Goal: Information Seeking & Learning: Learn about a topic

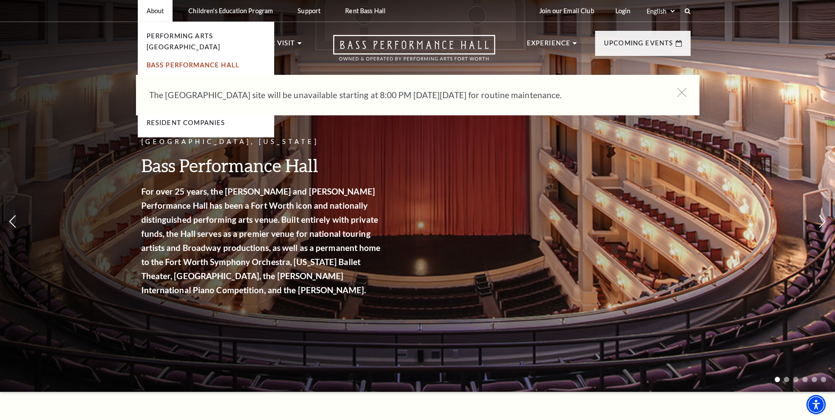
click at [193, 61] on link "Bass Performance Hall" at bounding box center [193, 64] width 93 height 7
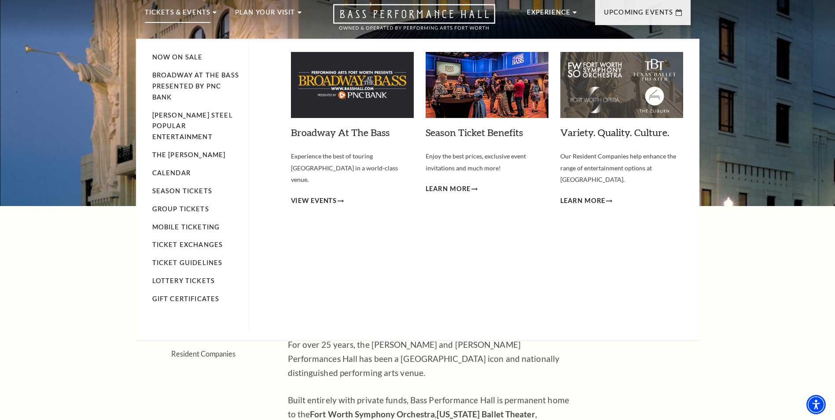
scroll to position [44, 0]
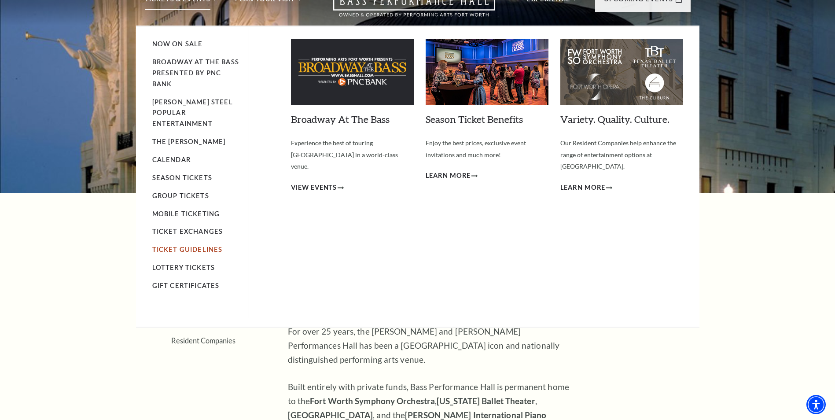
click at [182, 246] on link "Ticket Guidelines" at bounding box center [187, 249] width 70 height 7
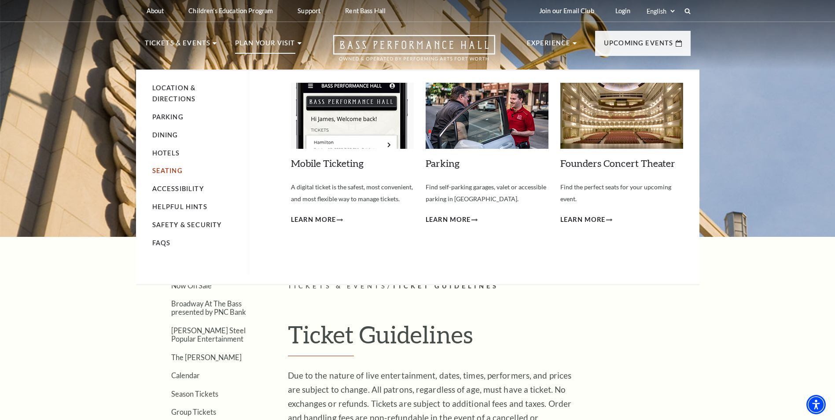
click at [173, 172] on link "Seating" at bounding box center [167, 170] width 30 height 7
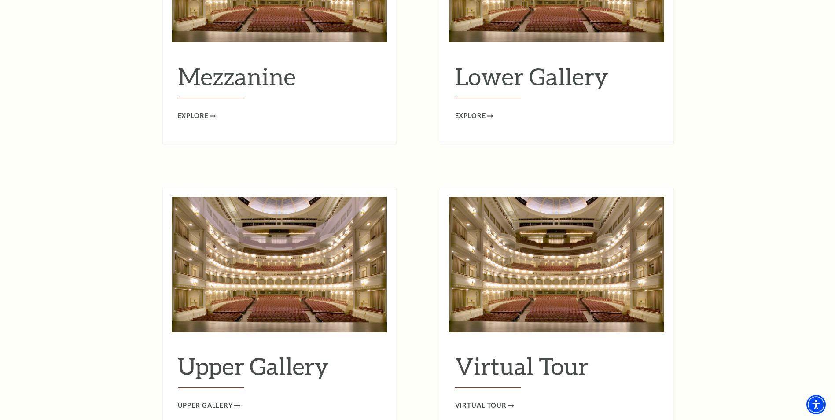
scroll to position [1145, 0]
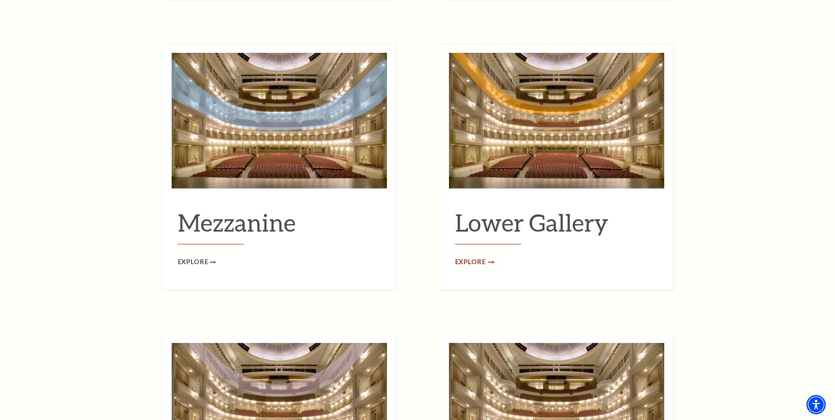
click at [467, 257] on span "Explore" at bounding box center [470, 262] width 31 height 11
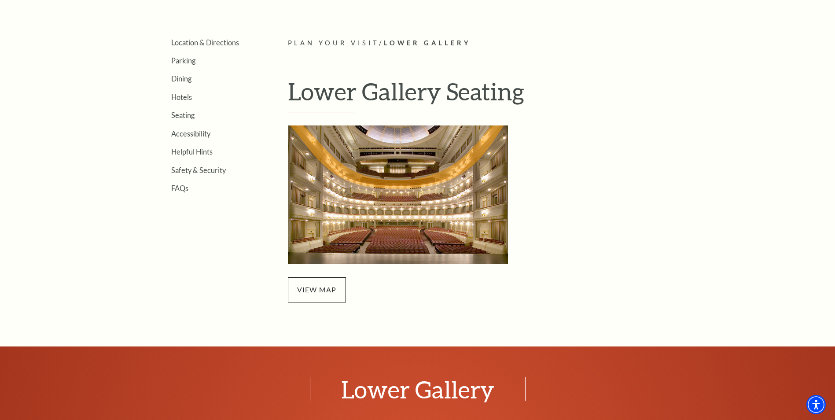
scroll to position [264, 0]
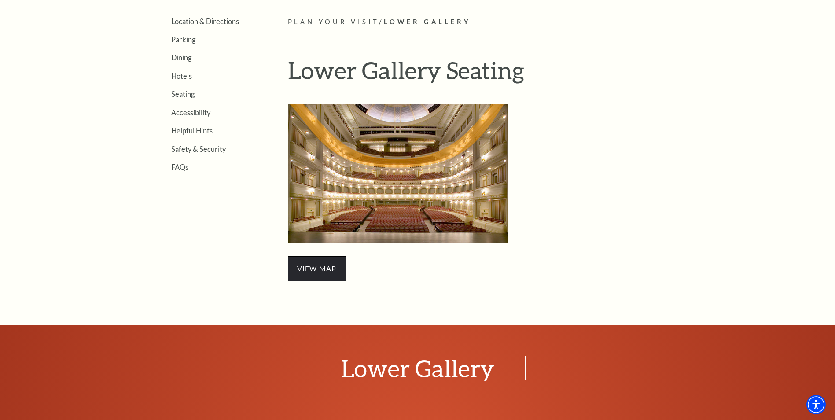
click at [311, 271] on link "view map" at bounding box center [317, 268] width 40 height 8
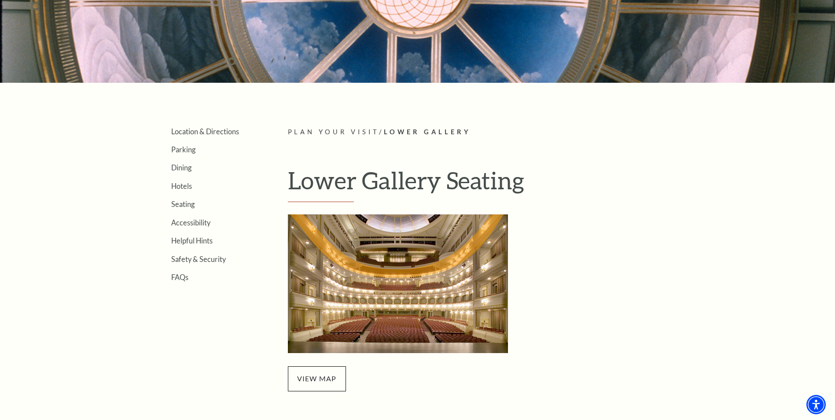
scroll to position [88, 0]
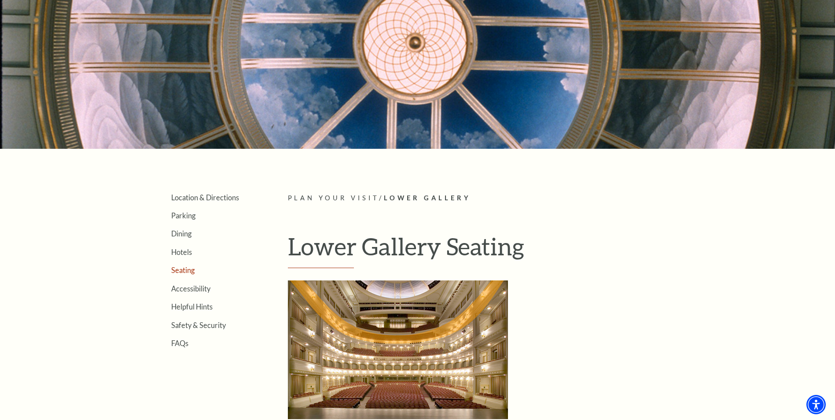
click at [187, 270] on link "Seating" at bounding box center [182, 270] width 23 height 8
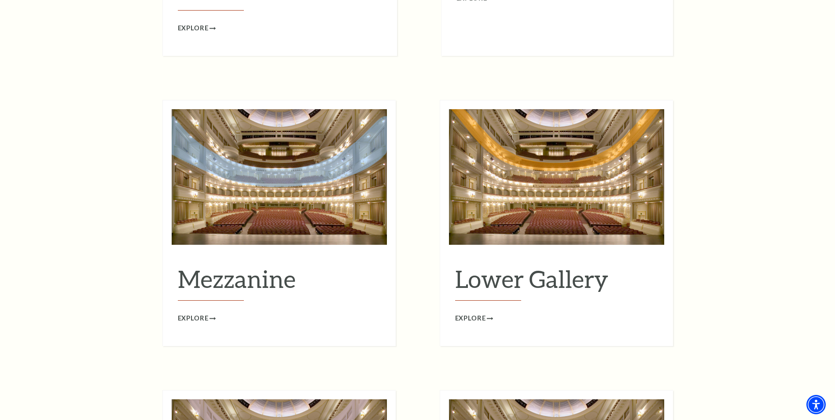
scroll to position [1101, 0]
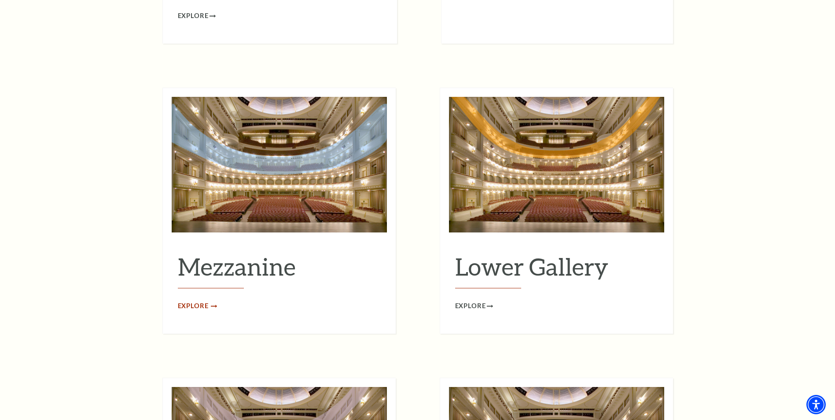
click at [188, 301] on span "Explore" at bounding box center [193, 306] width 31 height 11
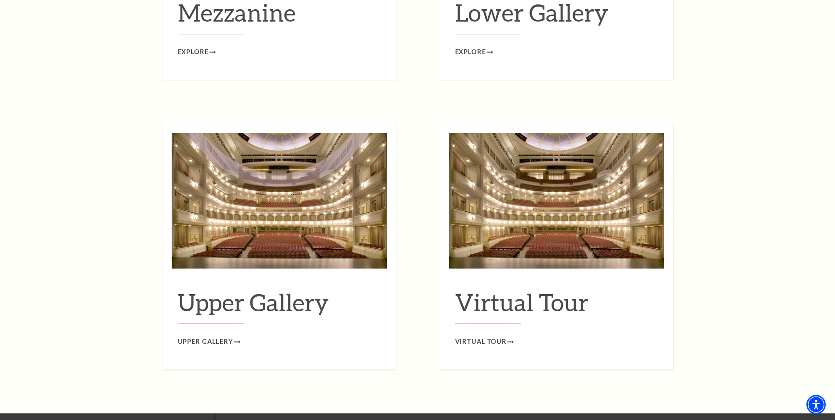
scroll to position [1365, 0]
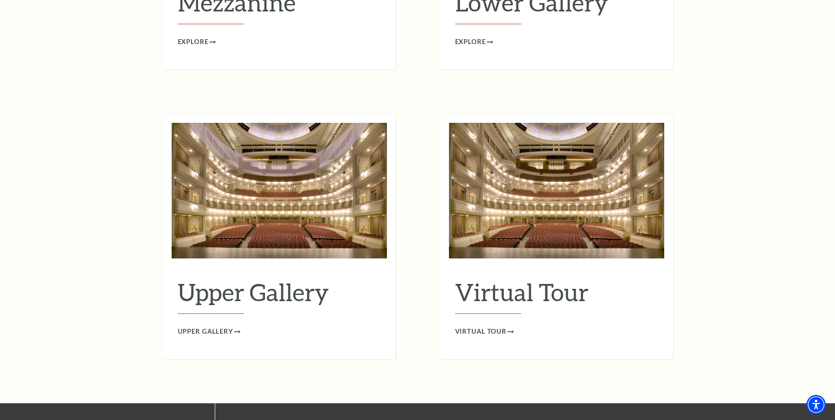
click at [217, 326] on span "Upper Gallery" at bounding box center [205, 331] width 55 height 11
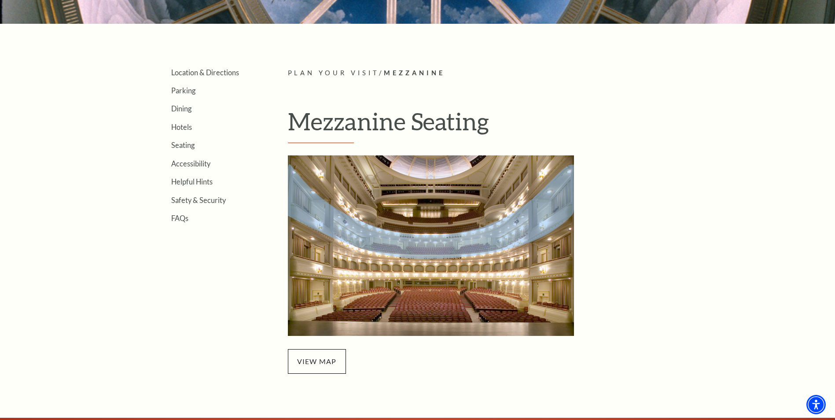
scroll to position [264, 0]
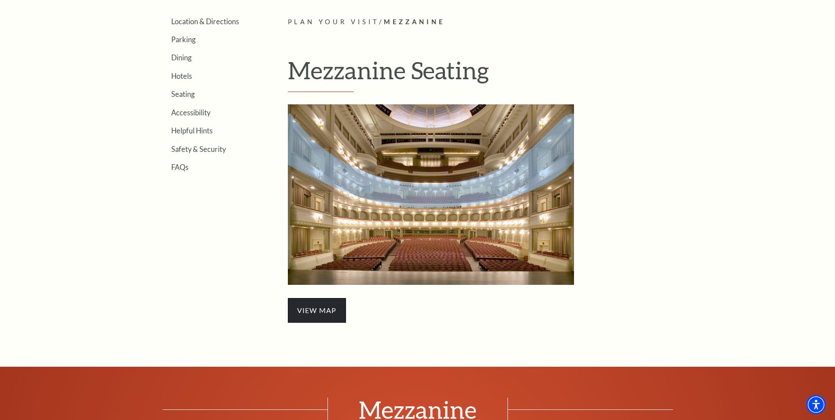
click at [329, 308] on span "view map" at bounding box center [317, 310] width 58 height 25
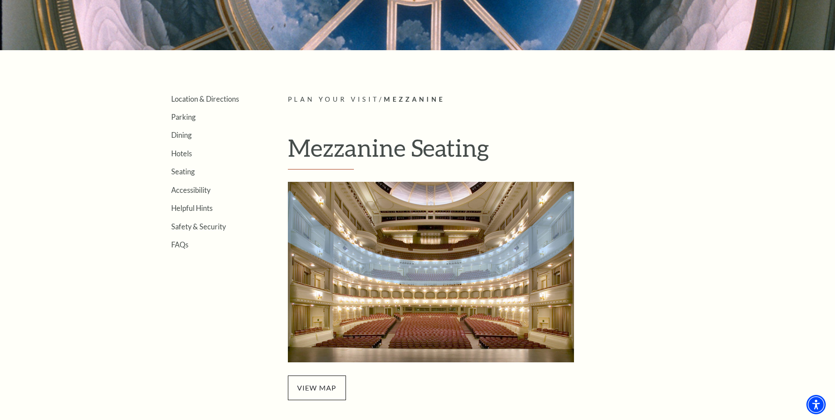
scroll to position [308, 0]
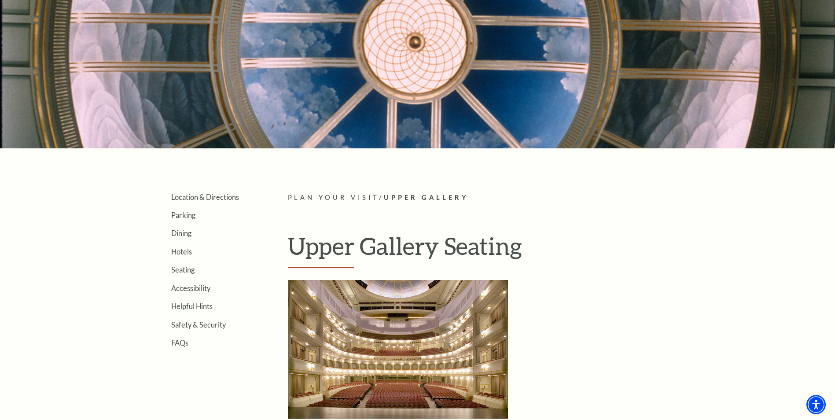
scroll to position [264, 0]
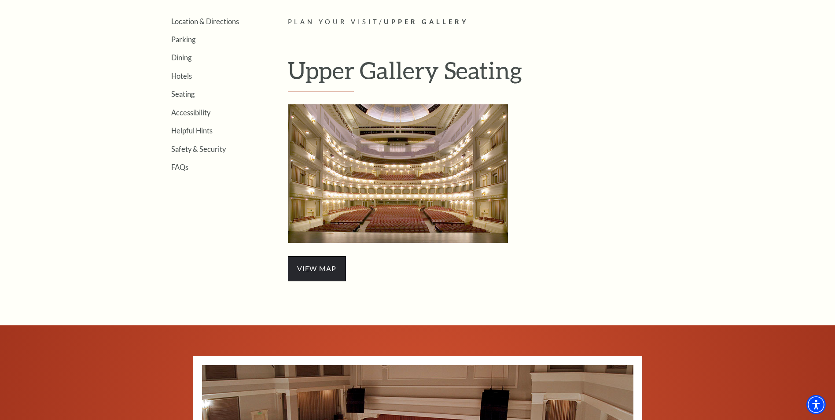
click at [317, 272] on span "view map" at bounding box center [317, 268] width 58 height 25
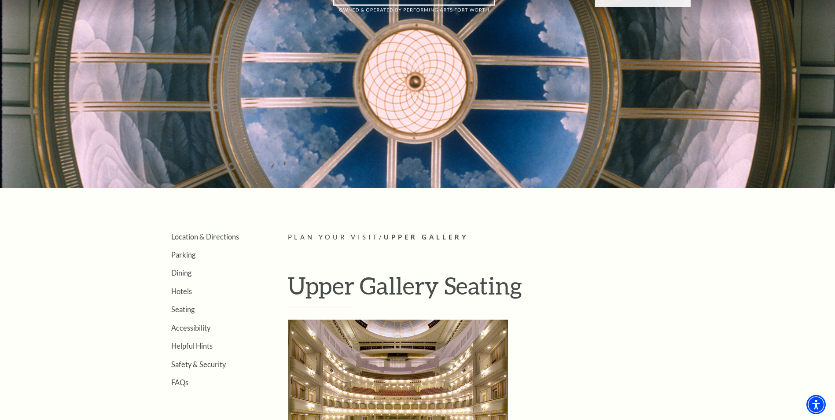
scroll to position [132, 0]
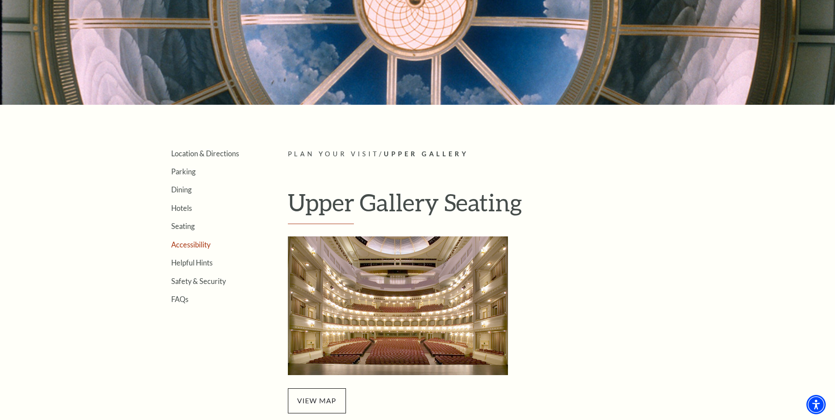
click at [185, 243] on link "Accessibility" at bounding box center [190, 244] width 39 height 8
click at [207, 262] on link "Helpful Hints" at bounding box center [191, 262] width 41 height 8
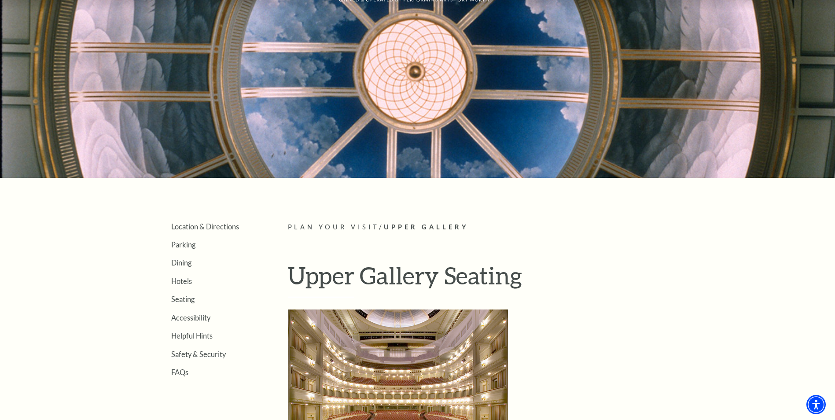
scroll to position [0, 0]
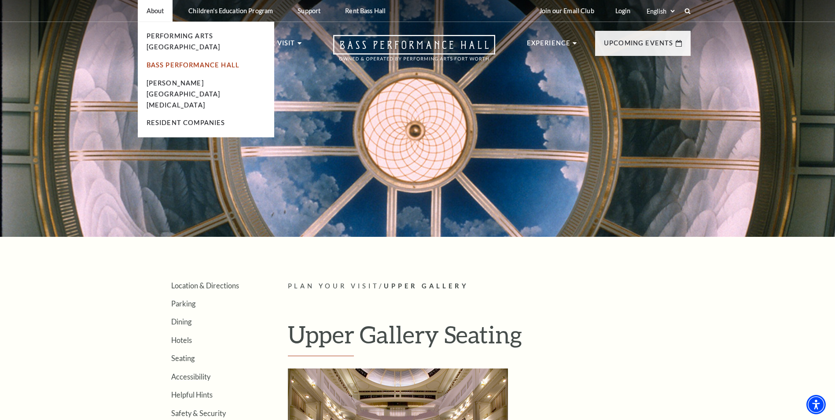
click at [188, 60] on li "Bass Performance Hall" at bounding box center [206, 65] width 119 height 11
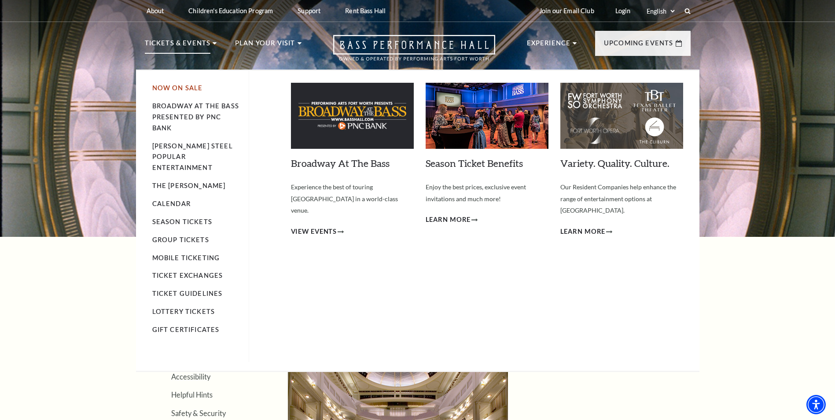
click at [166, 85] on link "Now On Sale" at bounding box center [177, 87] width 51 height 7
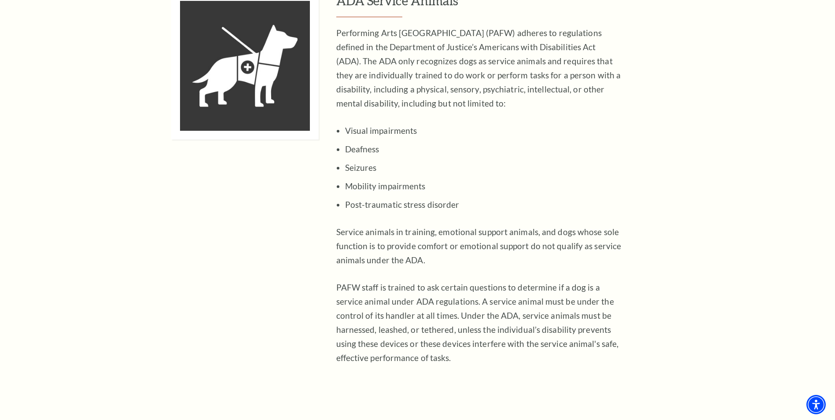
scroll to position [2510, 0]
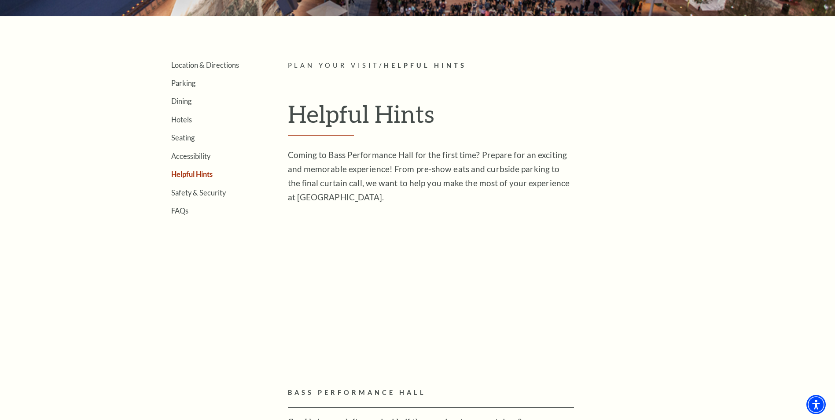
scroll to position [220, 0]
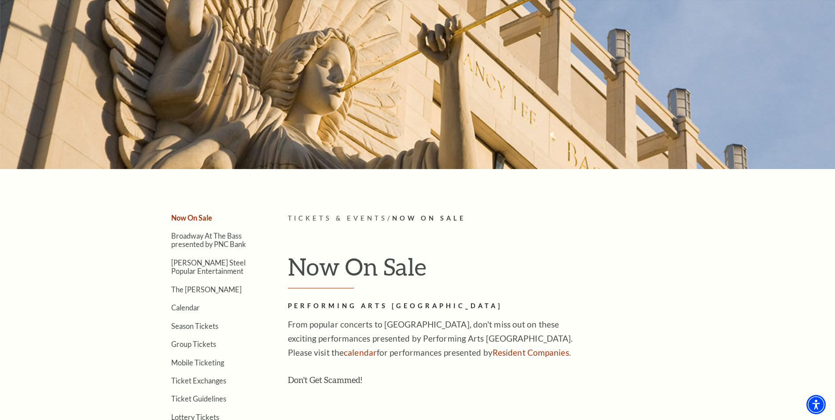
scroll to position [220, 0]
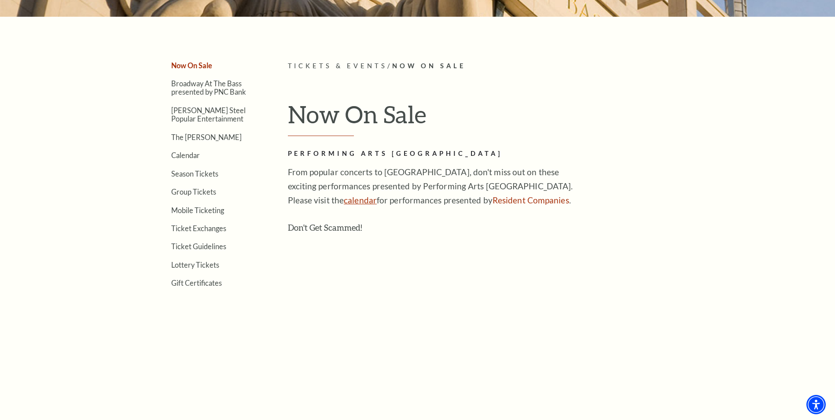
click at [344, 200] on link "calendar" at bounding box center [360, 200] width 33 height 10
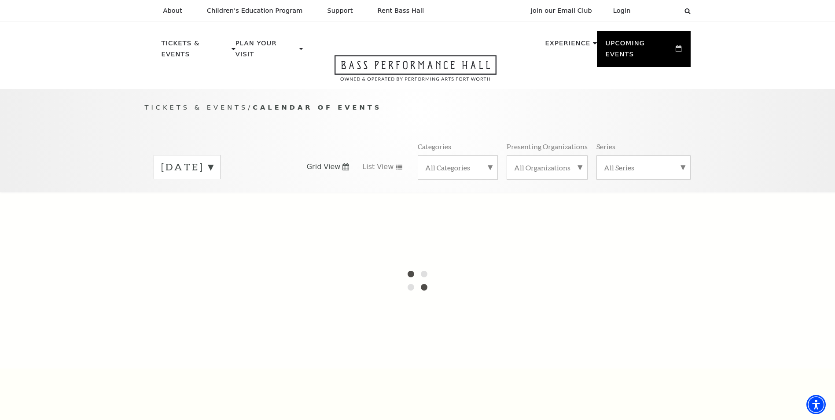
click at [213, 160] on label "[DATE]" at bounding box center [187, 167] width 52 height 14
click at [213, 176] on label "[DATE]" at bounding box center [187, 185] width 52 height 19
click at [213, 160] on label "[DATE]" at bounding box center [187, 167] width 52 height 14
click at [213, 176] on label "[DATE]" at bounding box center [187, 185] width 52 height 19
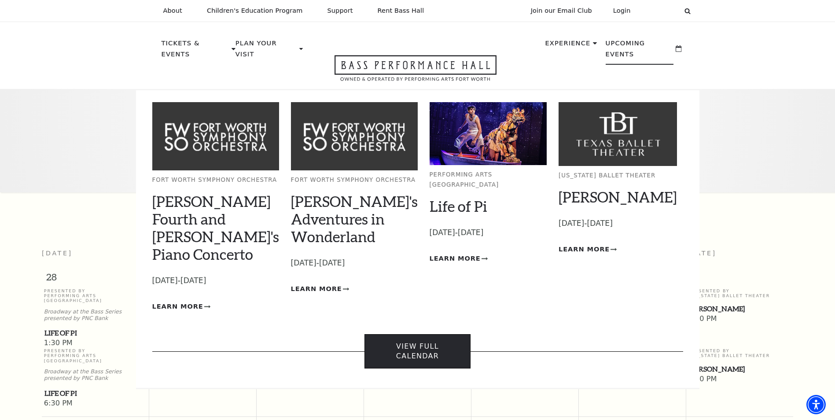
click at [417, 334] on link "View Full Calendar" at bounding box center [418, 351] width 106 height 35
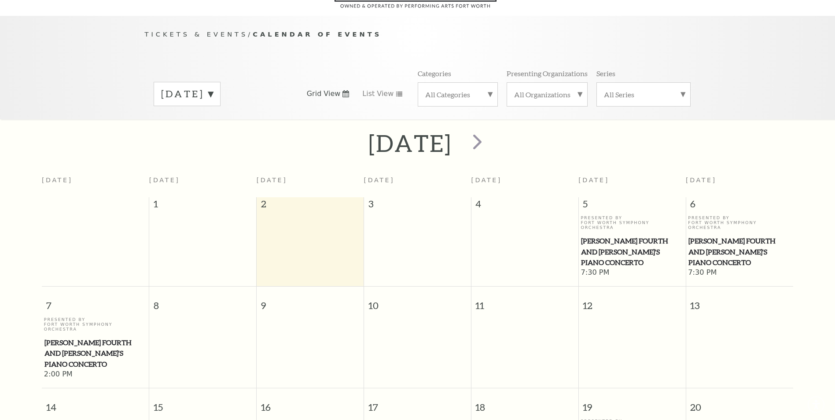
scroll to position [78, 0]
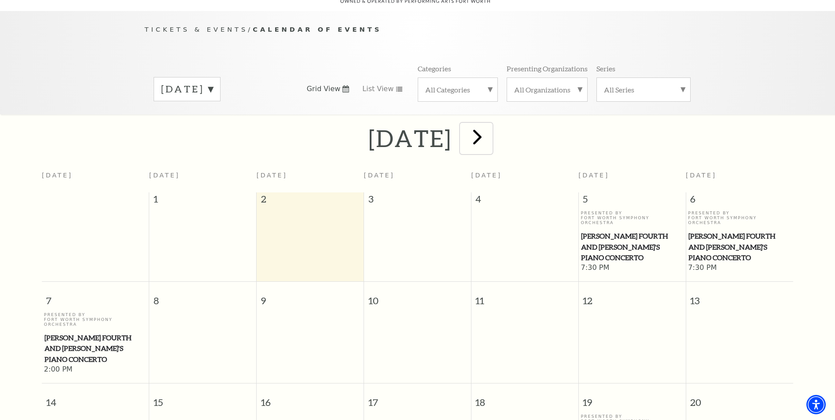
click at [490, 137] on span "next" at bounding box center [477, 136] width 25 height 25
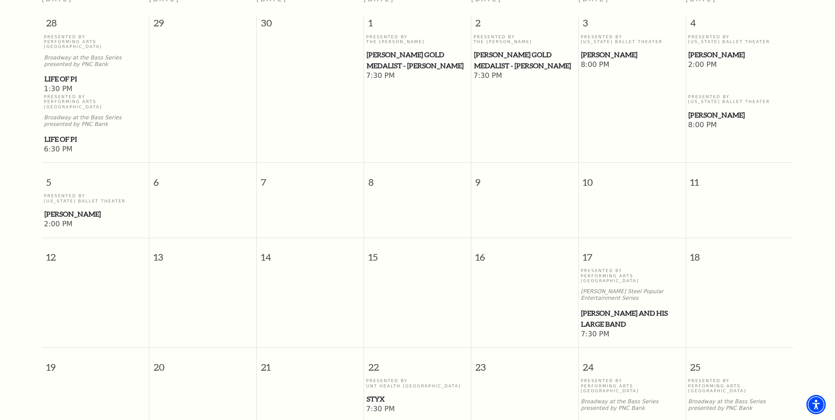
scroll to position [0, 0]
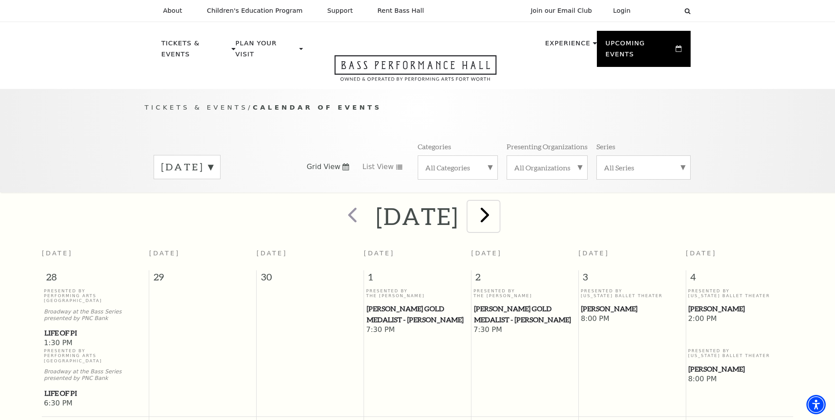
click at [498, 209] on span "next" at bounding box center [484, 214] width 25 height 25
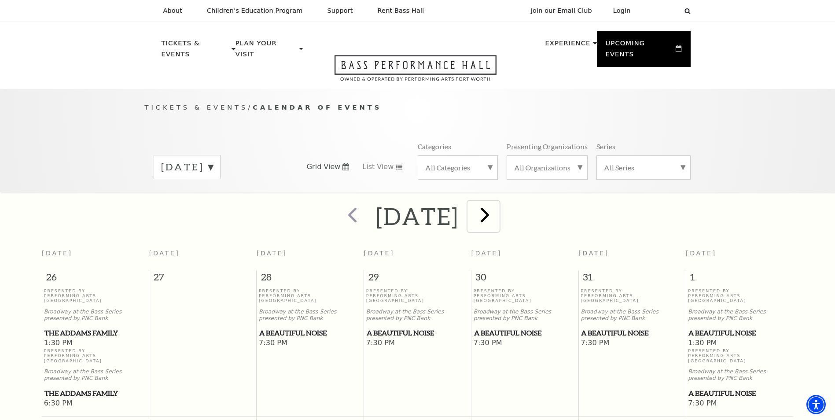
click at [498, 207] on span "next" at bounding box center [484, 214] width 25 height 25
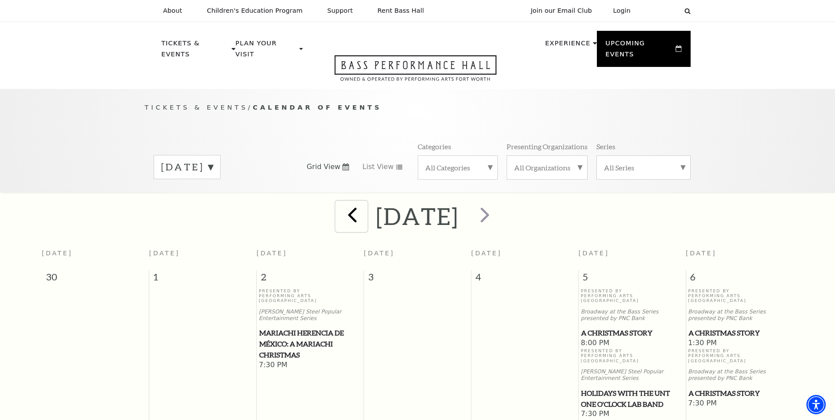
click at [340, 209] on span "prev" at bounding box center [352, 214] width 25 height 25
